Goal: Information Seeking & Learning: Learn about a topic

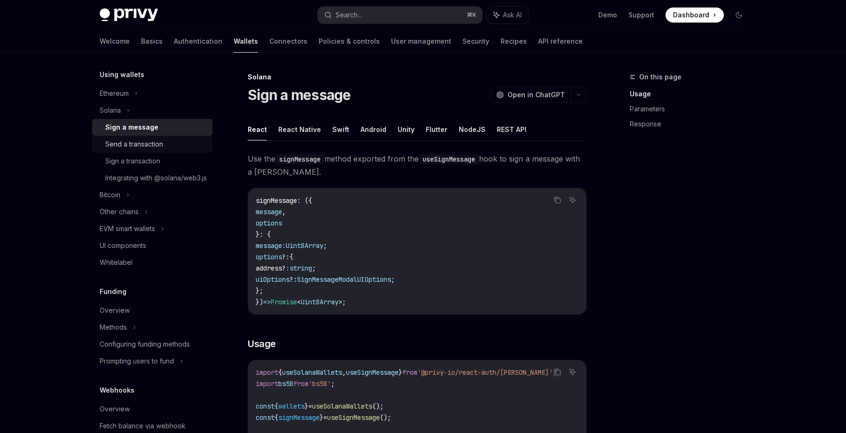
click at [153, 141] on div "Send a transaction" at bounding box center [134, 144] width 58 height 11
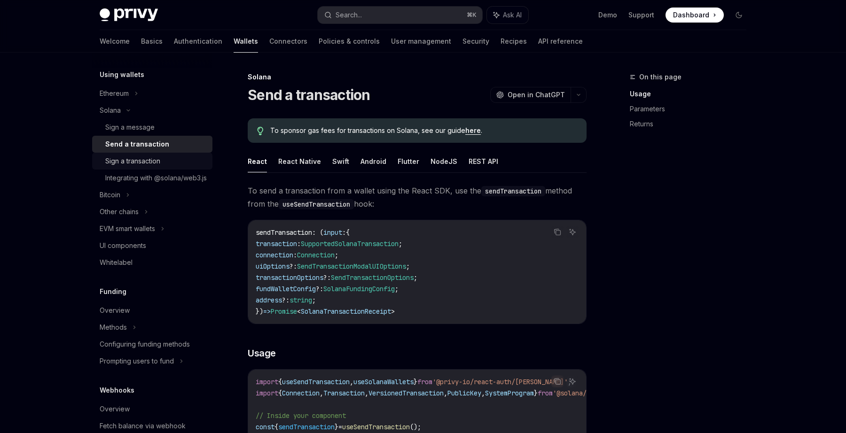
click at [148, 159] on div "Sign a transaction" at bounding box center [132, 161] width 55 height 11
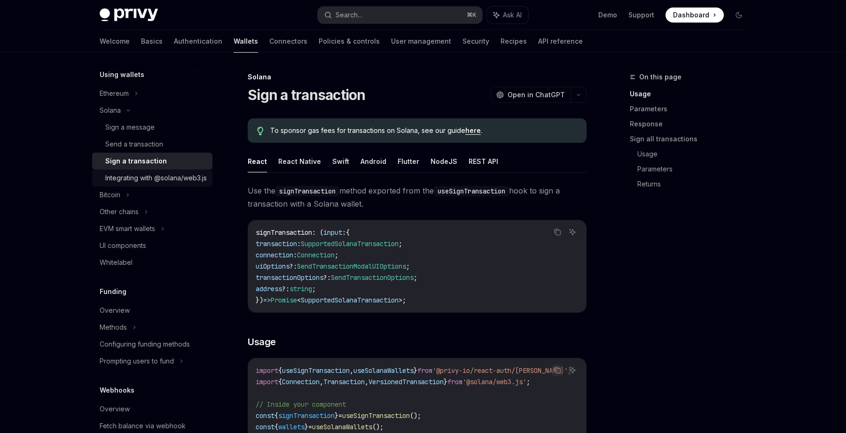
click at [142, 175] on div "Integrating with @solana/web3.js" at bounding box center [156, 178] width 102 height 11
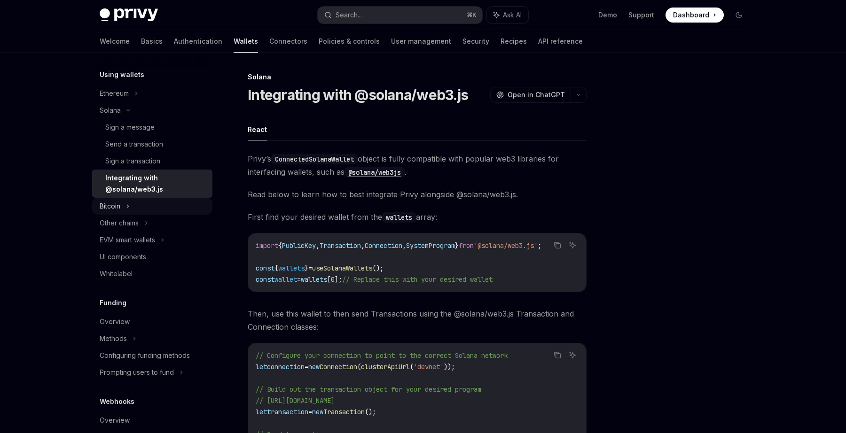
click at [123, 205] on div "Bitcoin" at bounding box center [152, 206] width 120 height 17
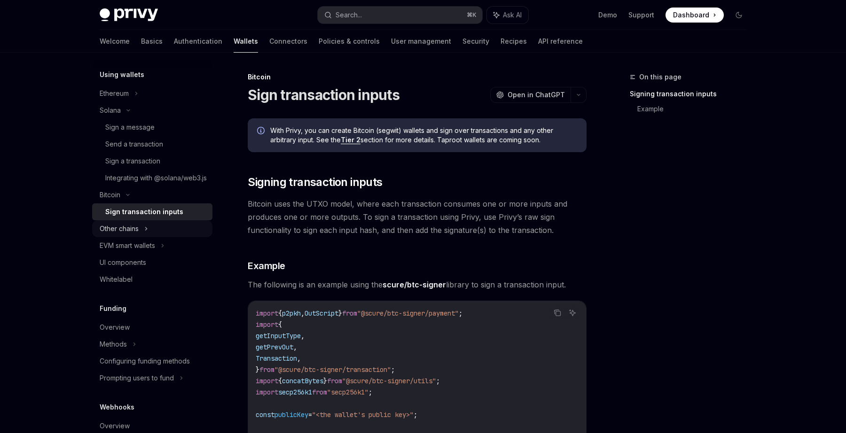
click at [123, 235] on div "Other chains" at bounding box center [119, 228] width 39 height 11
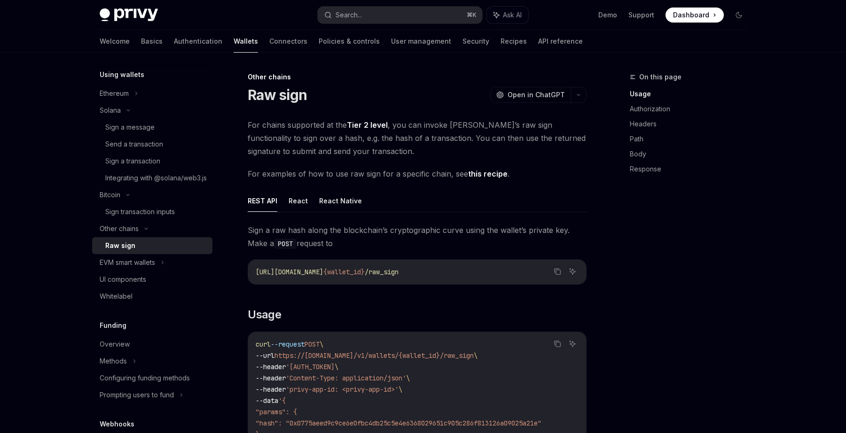
click at [125, 251] on div "Raw sign" at bounding box center [120, 245] width 30 height 11
click at [133, 271] on div "EVM smart wallets" at bounding box center [152, 262] width 120 height 17
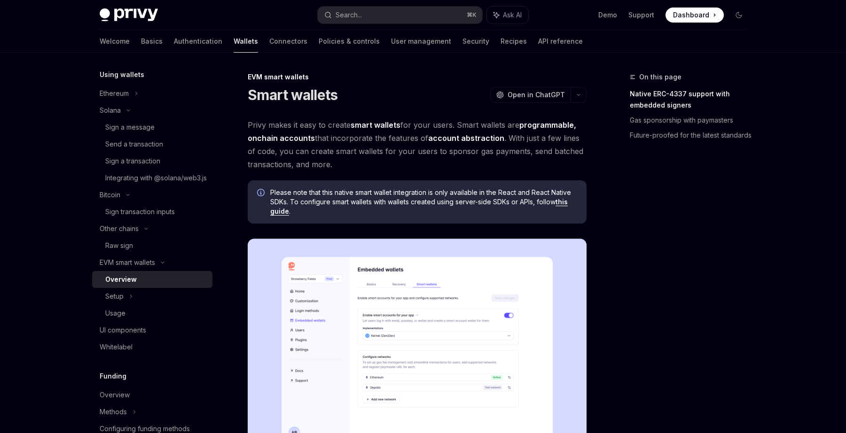
click at [134, 285] on div "Overview" at bounding box center [120, 279] width 31 height 11
click at [127, 302] on div "Setup" at bounding box center [152, 296] width 120 height 17
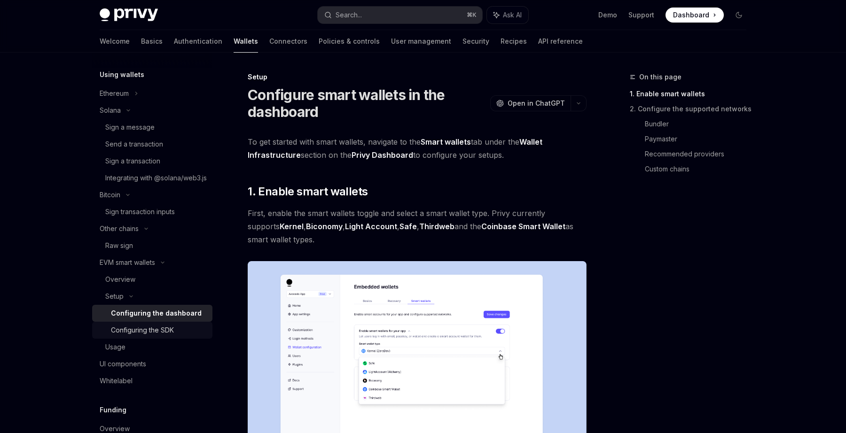
click at [134, 334] on link "Configuring the SDK" at bounding box center [152, 330] width 120 height 17
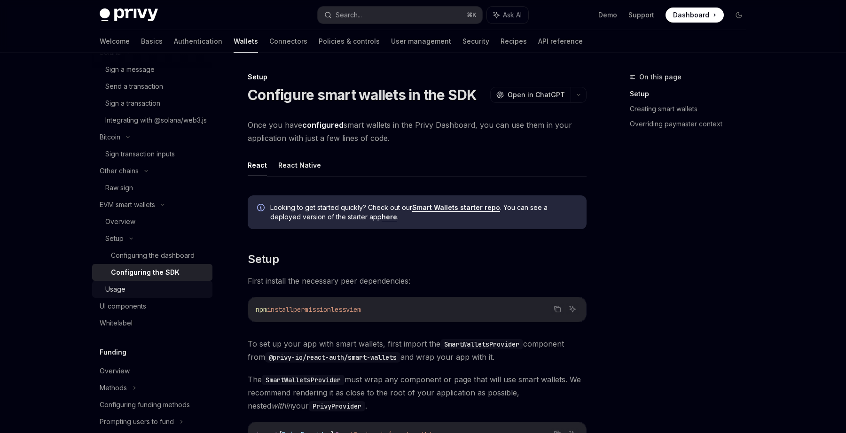
scroll to position [397, 0]
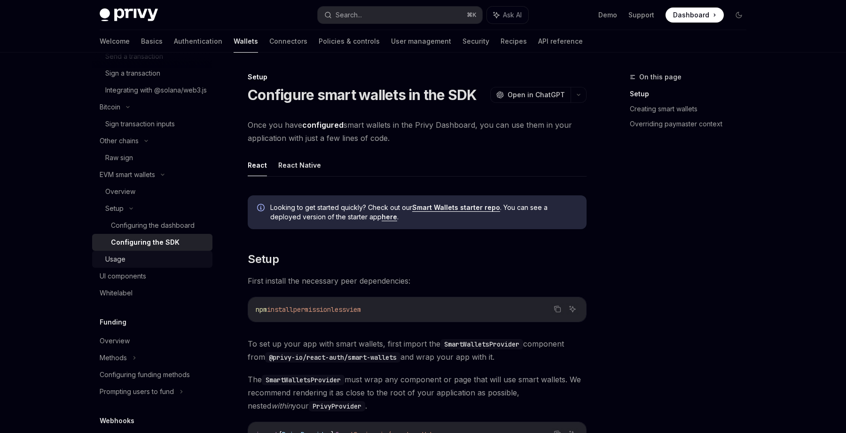
click at [119, 265] on div "Usage" at bounding box center [115, 259] width 20 height 11
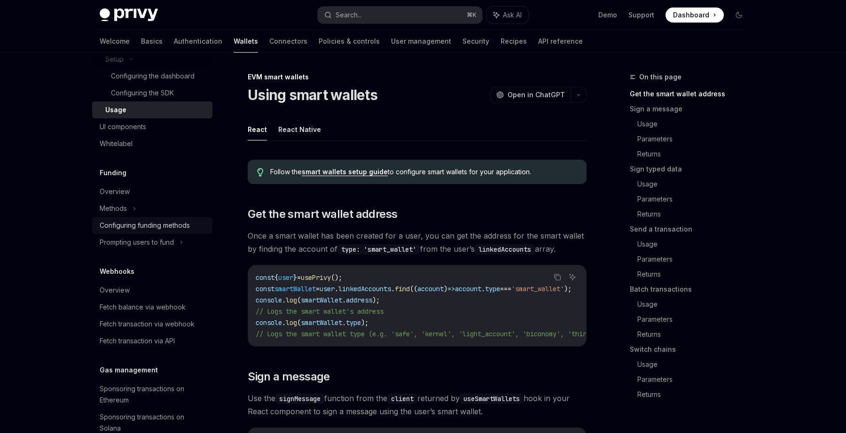
scroll to position [558, 0]
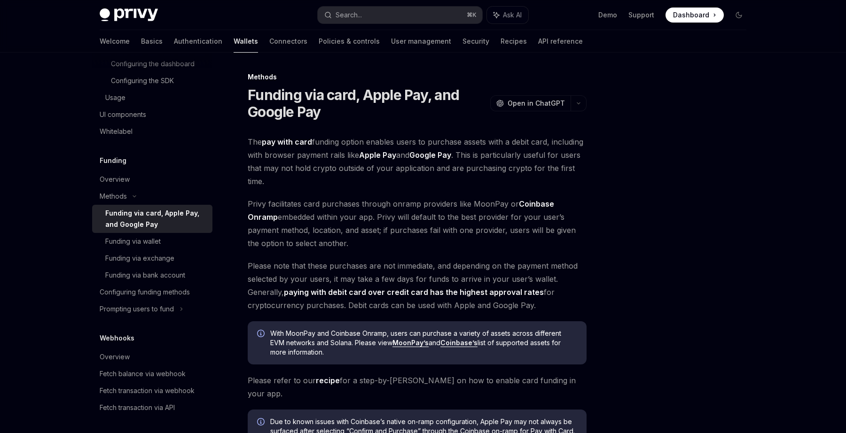
click at [131, 230] on div "Funding via card, Apple Pay, and Google Pay" at bounding box center [156, 219] width 102 height 23
click at [137, 247] on div "Funding via wallet" at bounding box center [132, 241] width 55 height 11
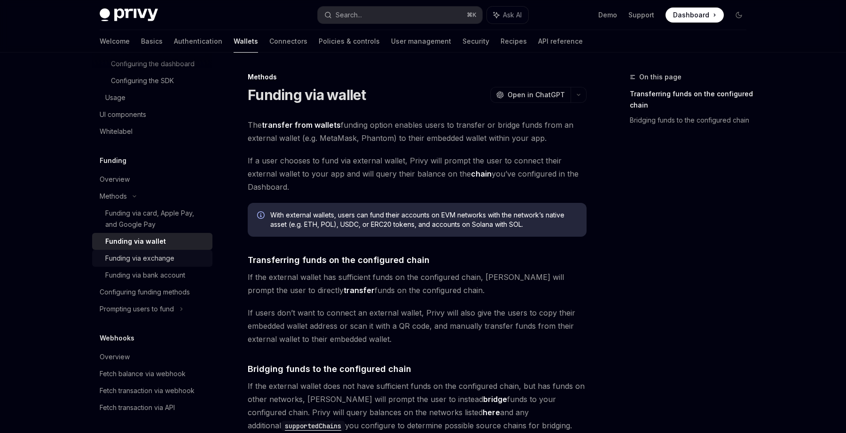
click at [148, 264] on div "Funding via exchange" at bounding box center [139, 258] width 69 height 11
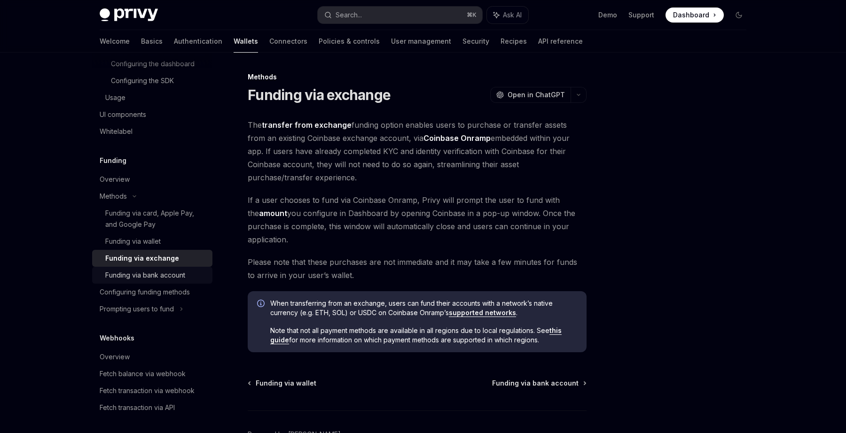
click at [155, 281] on div "Funding via bank account" at bounding box center [145, 275] width 80 height 11
type textarea "*"
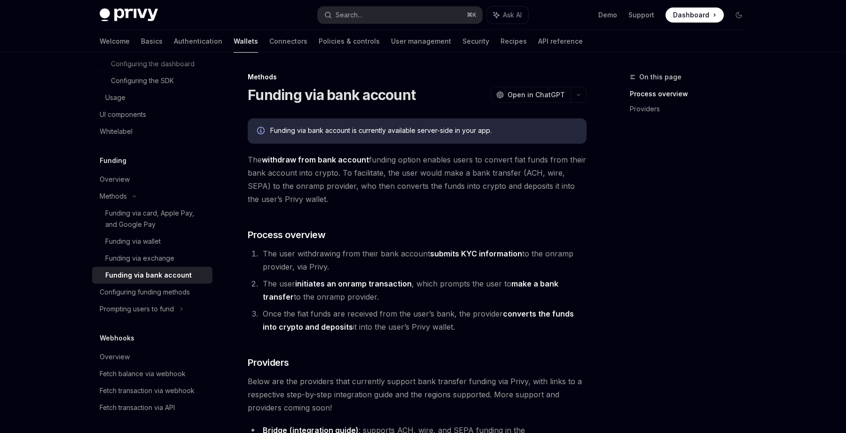
scroll to position [741, 0]
